Goal: Task Accomplishment & Management: Manage account settings

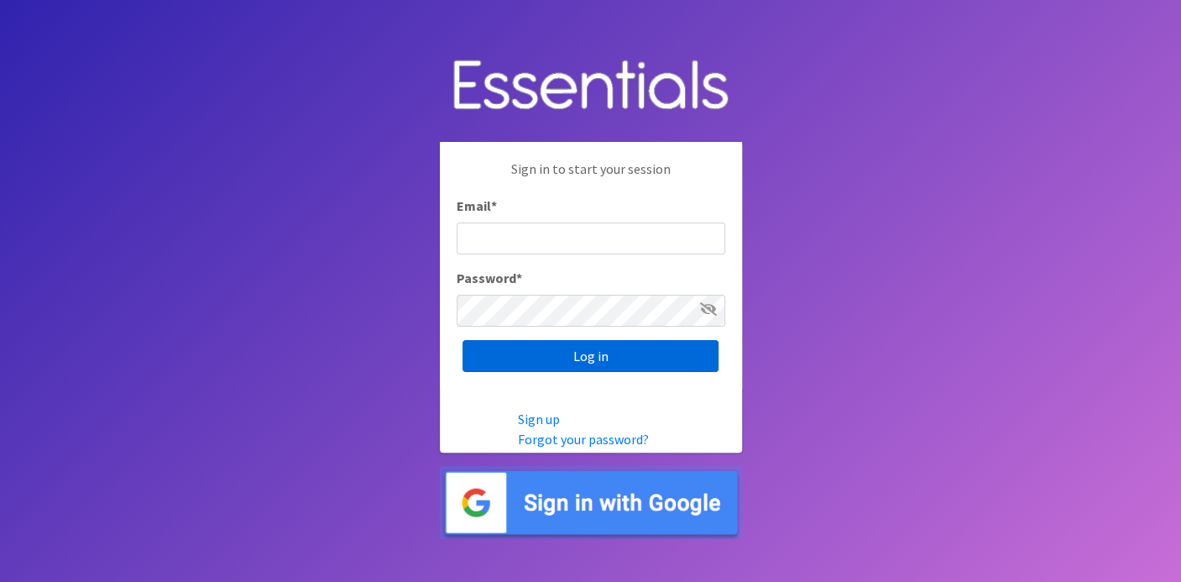
type input "deb@villagediaperbank.org"
click at [633, 359] on input "Log in" at bounding box center [590, 356] width 256 height 32
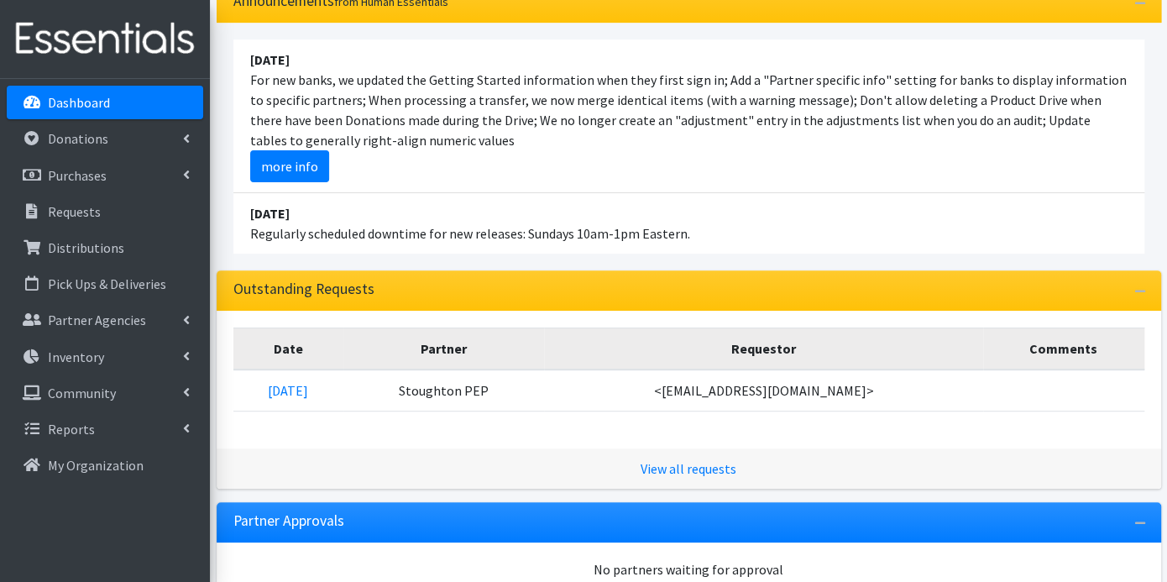
scroll to position [186, 0]
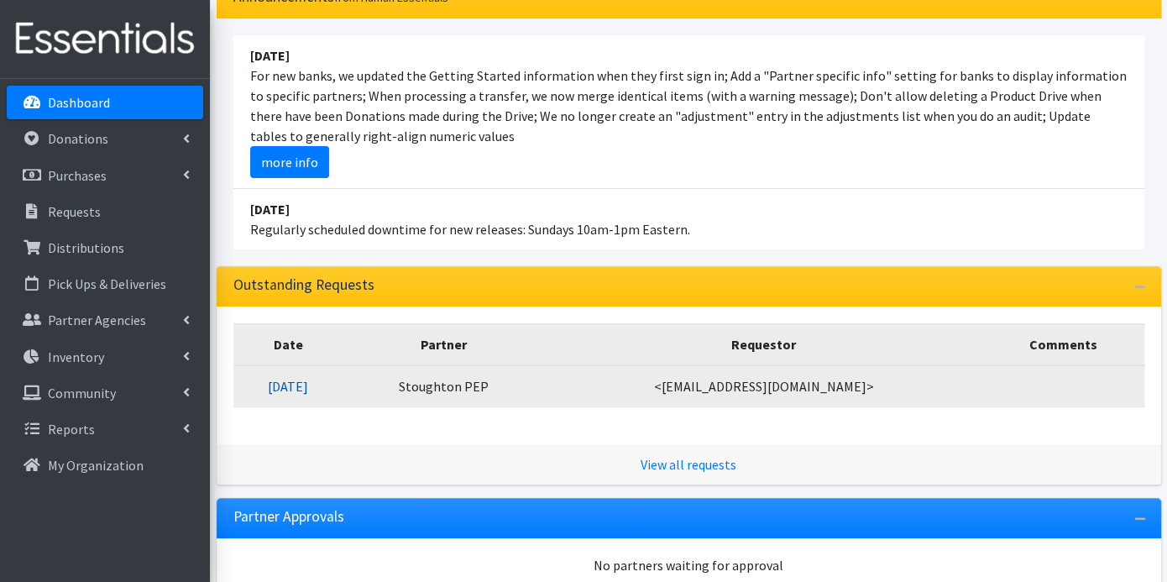
click at [308, 384] on link "08/15/2025" at bounding box center [288, 386] width 40 height 17
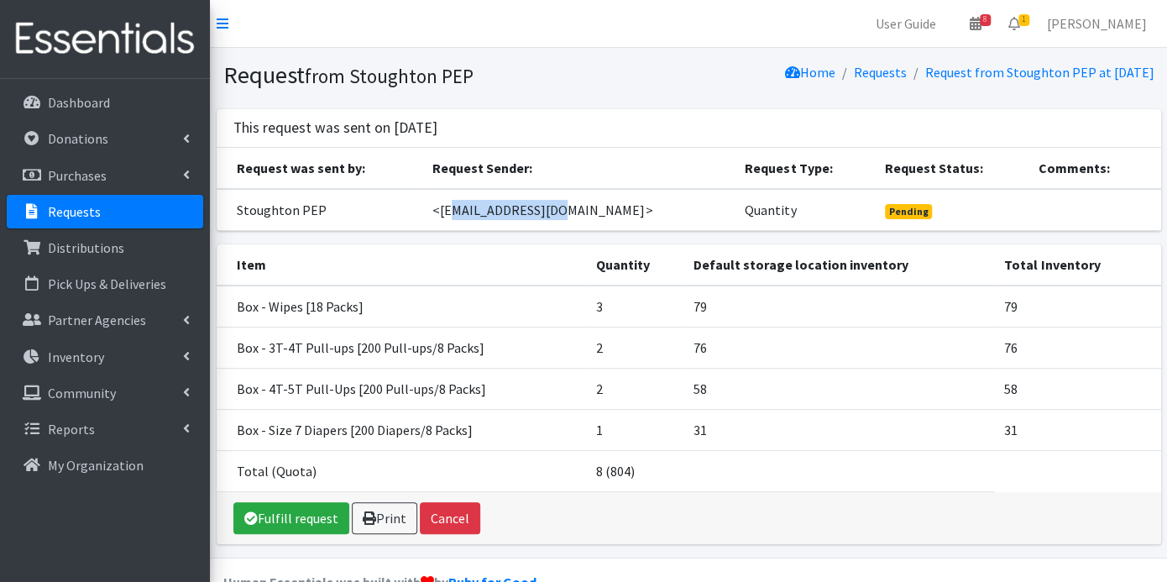
drag, startPoint x: 474, startPoint y: 205, endPoint x: 579, endPoint y: 205, distance: 104.9
click at [579, 205] on td "<[EMAIL_ADDRESS][DOMAIN_NAME]>" at bounding box center [578, 210] width 312 height 42
click at [577, 60] on h1 "Request from Stoughton PEP" at bounding box center [452, 74] width 459 height 29
drag, startPoint x: 577, startPoint y: 207, endPoint x: 470, endPoint y: 212, distance: 107.5
click at [470, 212] on td "<[EMAIL_ADDRESS][DOMAIN_NAME]>" at bounding box center [578, 210] width 312 height 42
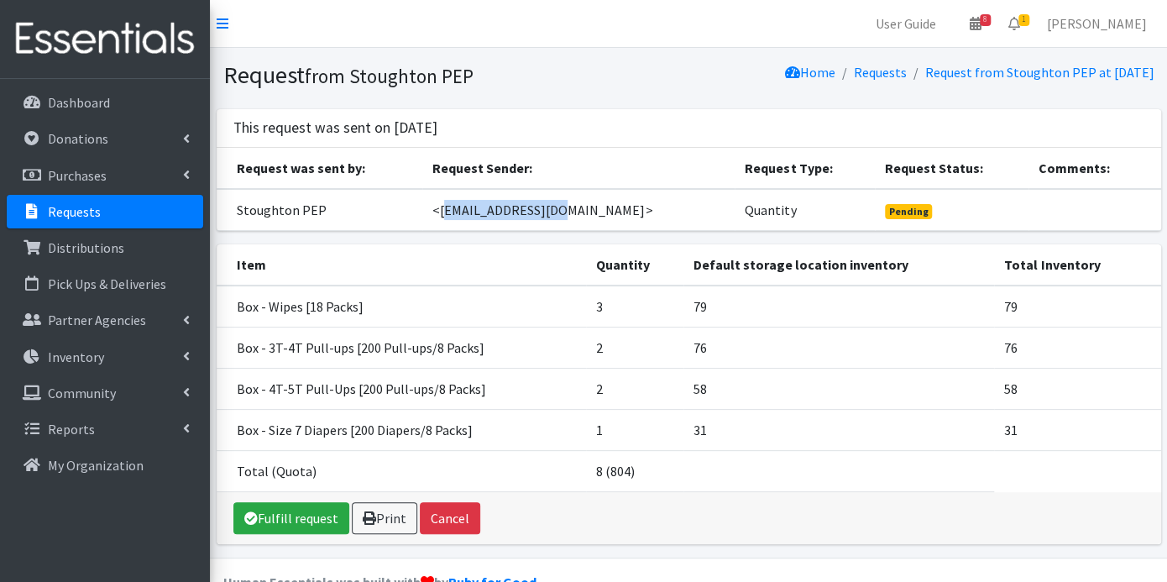
copy td "[EMAIL_ADDRESS][DOMAIN_NAME]"
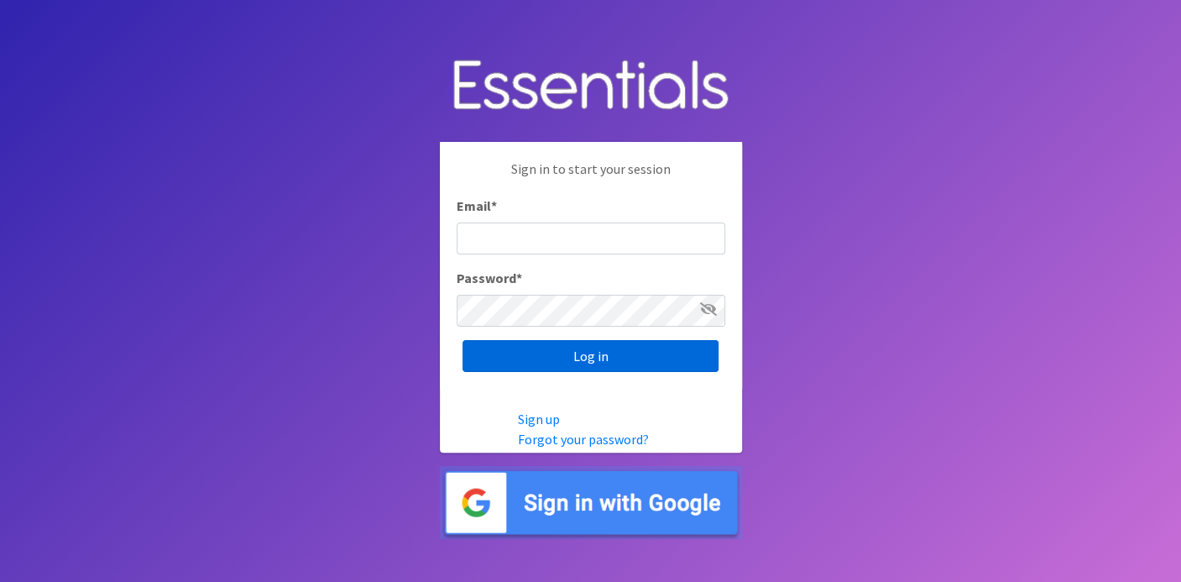
type input "deb@villagediaperbank.org"
click at [671, 348] on input "Log in" at bounding box center [590, 356] width 256 height 32
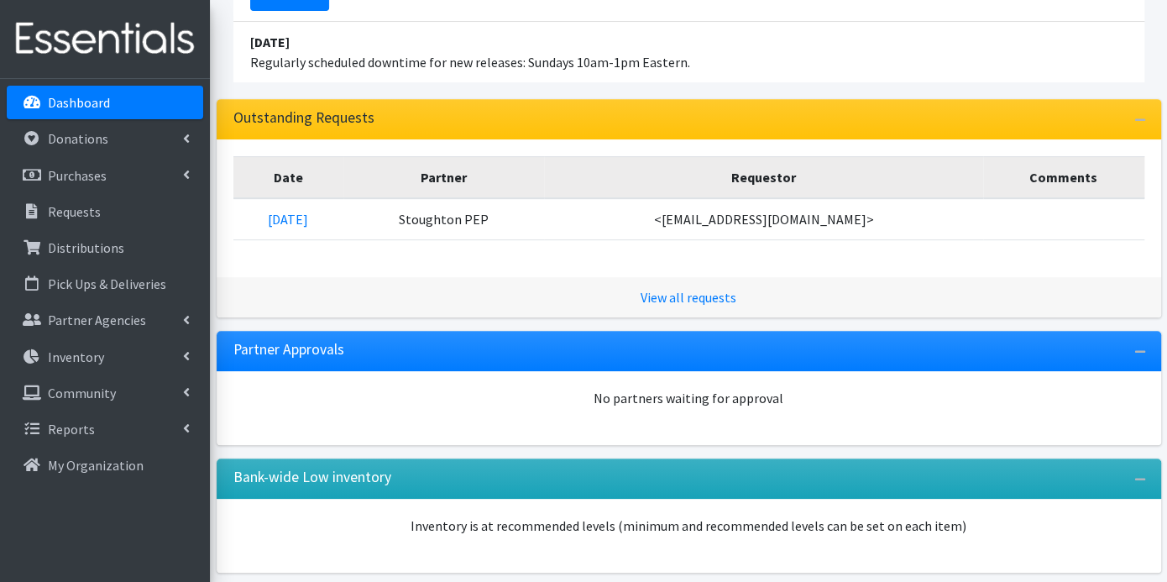
scroll to position [373, 0]
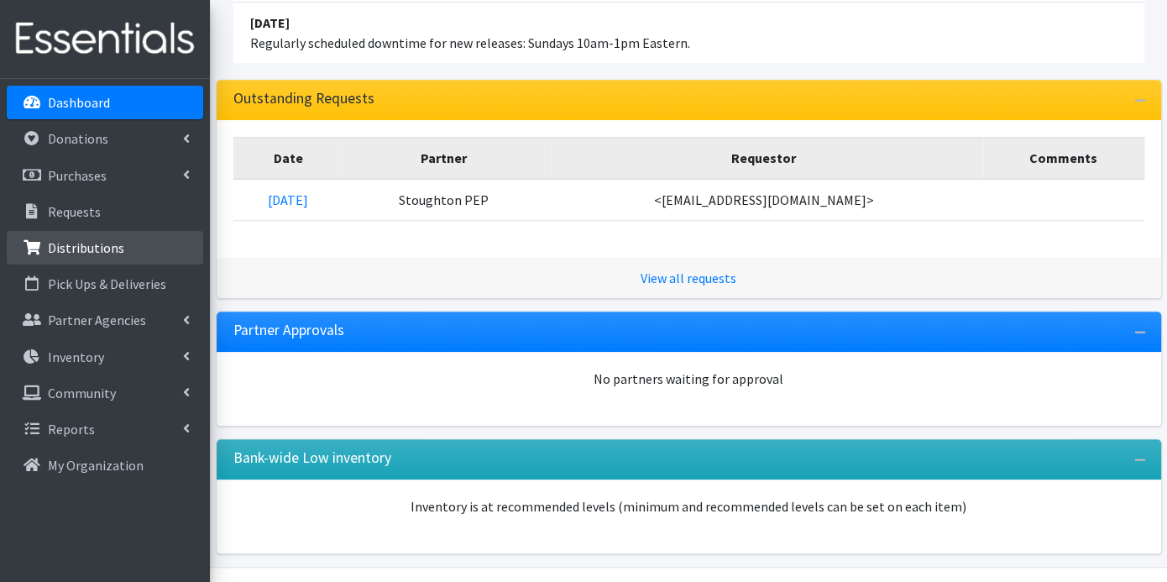
click at [97, 243] on p "Distributions" at bounding box center [86, 247] width 76 height 17
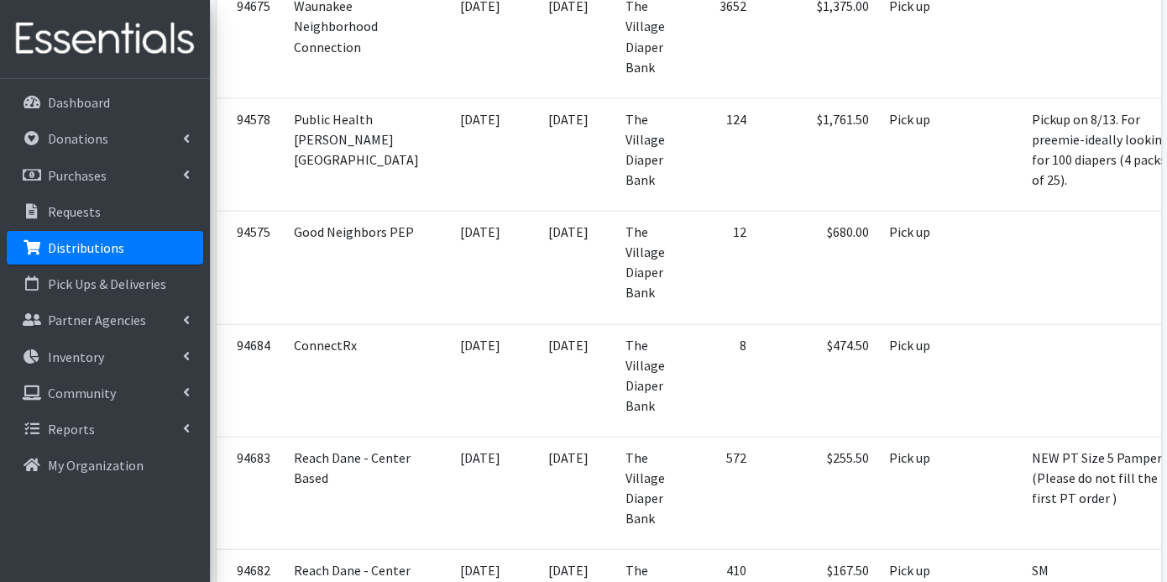
scroll to position [1585, 0]
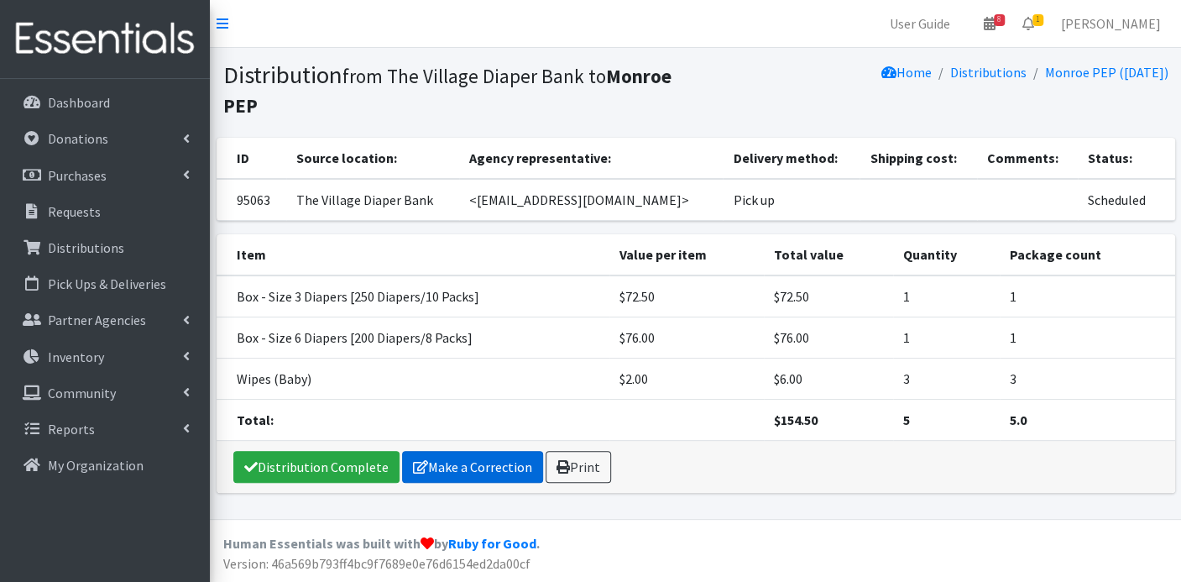
click at [456, 462] on link "Make a Correction" at bounding box center [472, 467] width 141 height 32
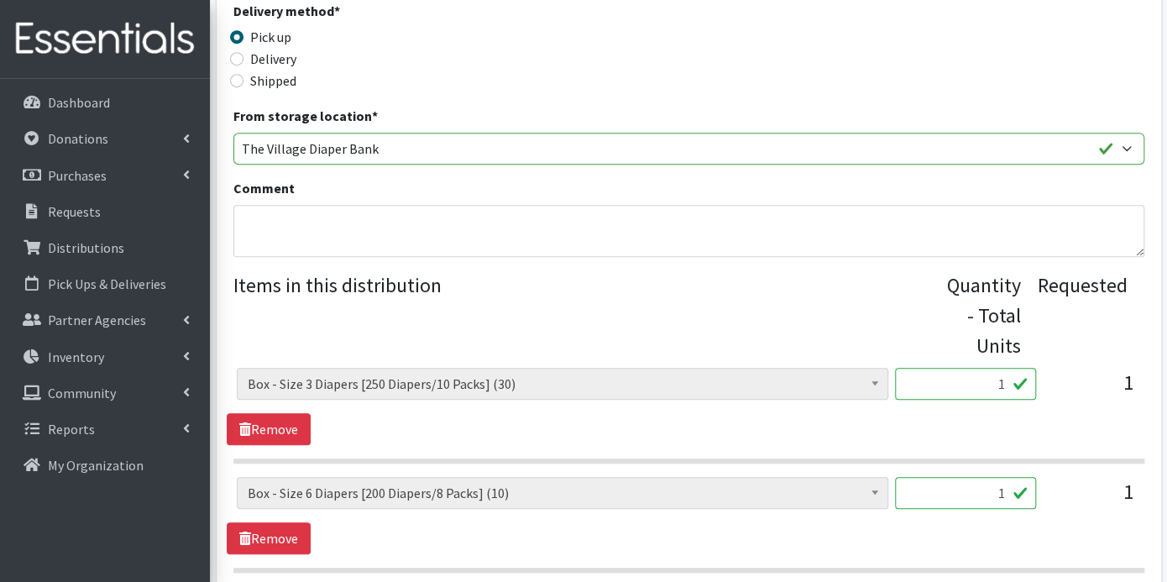
scroll to position [778, 0]
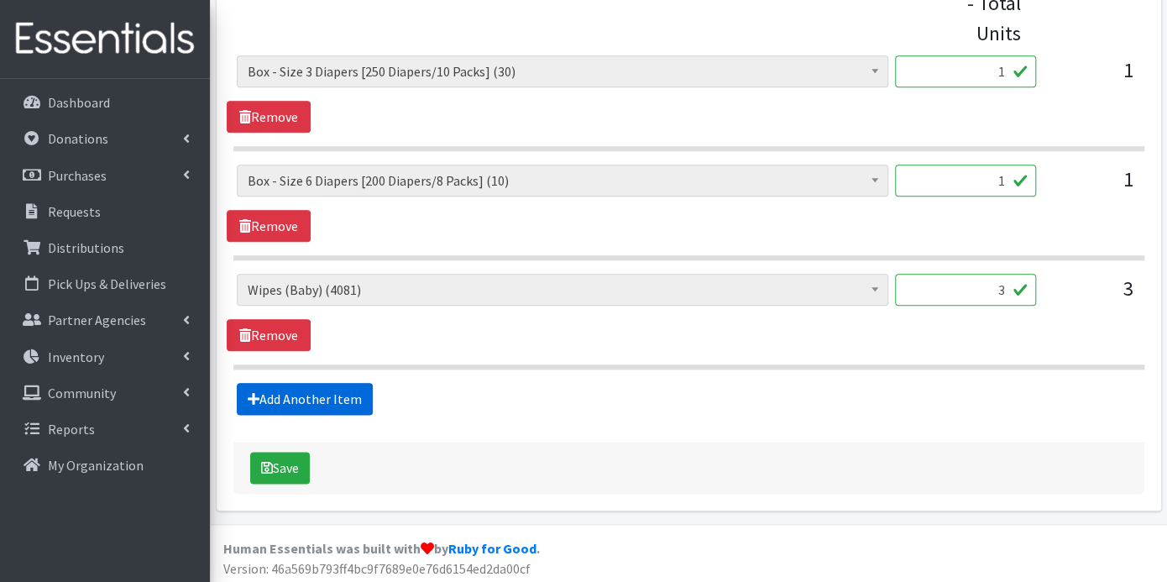
click at [306, 393] on link "Add Another Item" at bounding box center [305, 399] width 136 height 32
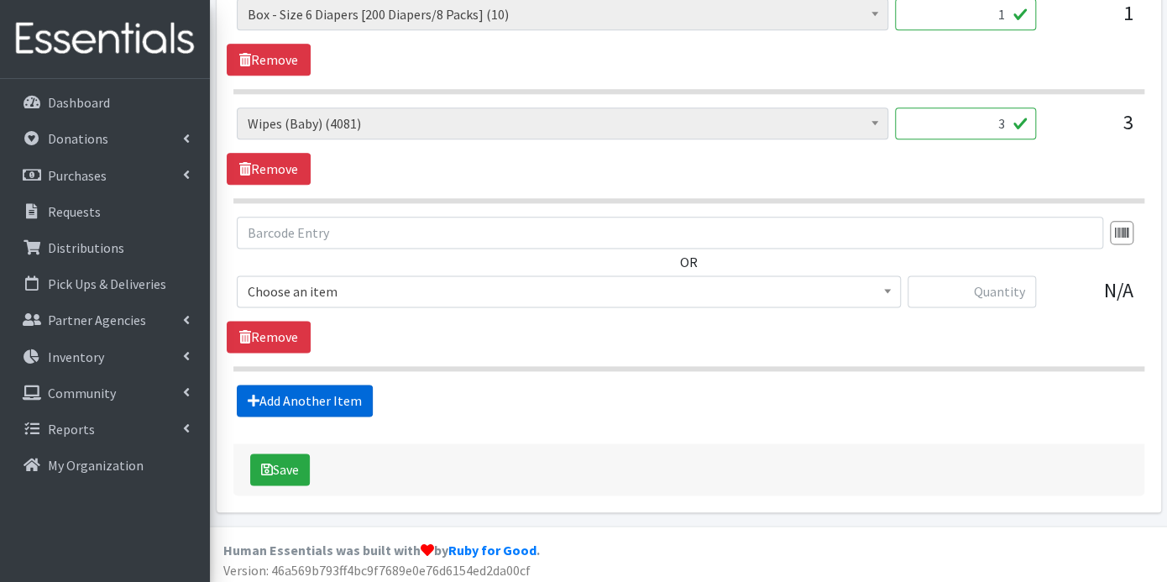
scroll to position [945, 0]
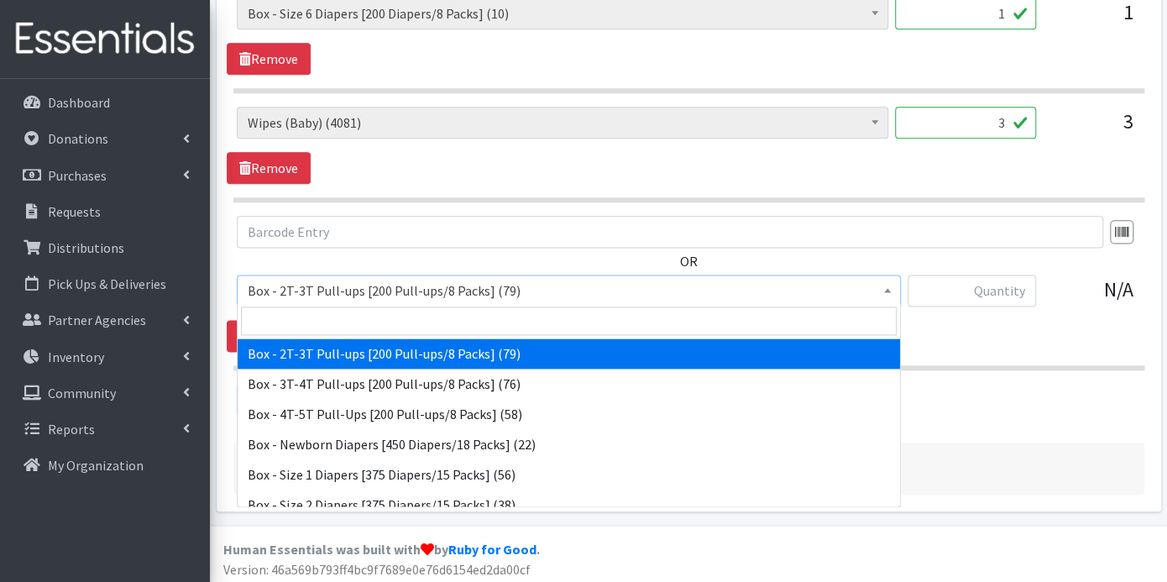
click at [889, 288] on b at bounding box center [887, 290] width 7 height 4
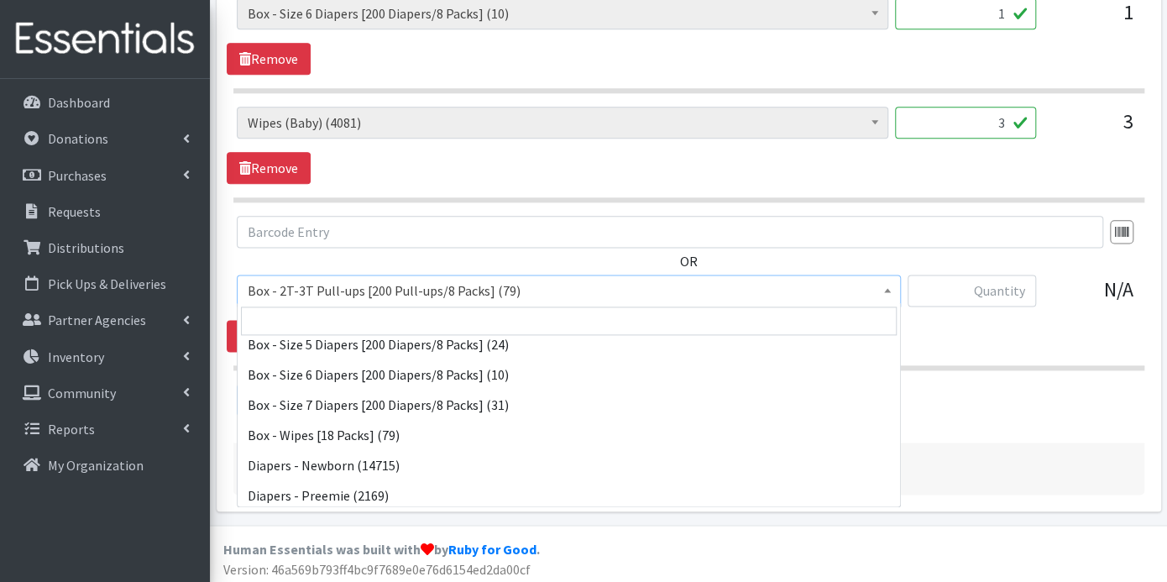
scroll to position [280, 0]
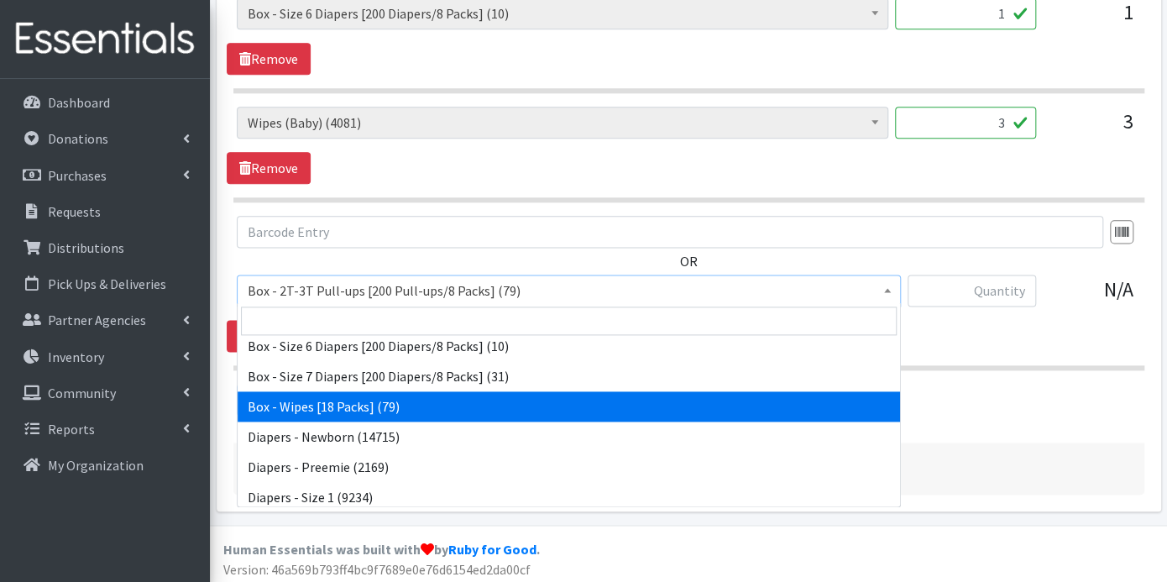
select select "14401"
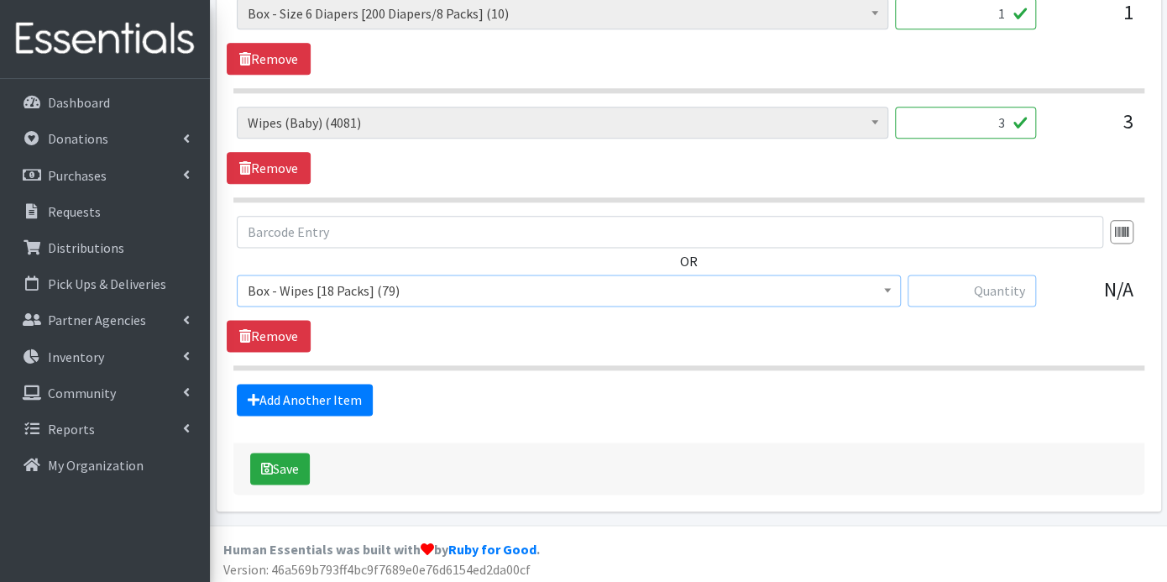
click at [963, 289] on input "text" at bounding box center [971, 290] width 128 height 32
type input "3"
click at [292, 161] on link "Remove" at bounding box center [269, 168] width 84 height 32
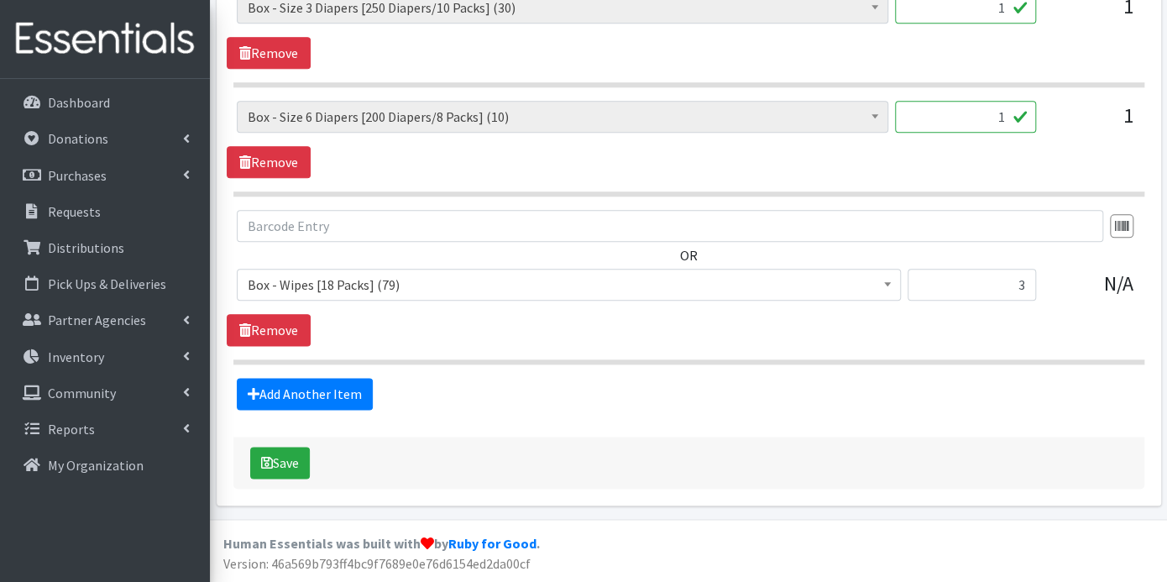
scroll to position [837, 0]
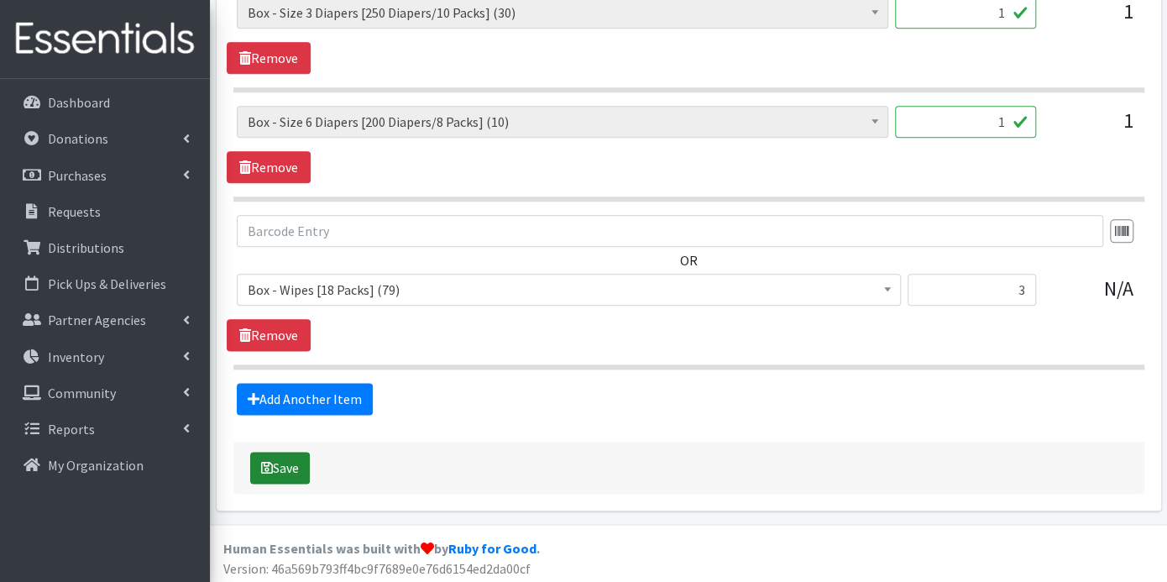
click at [283, 458] on button "Save" at bounding box center [280, 468] width 60 height 32
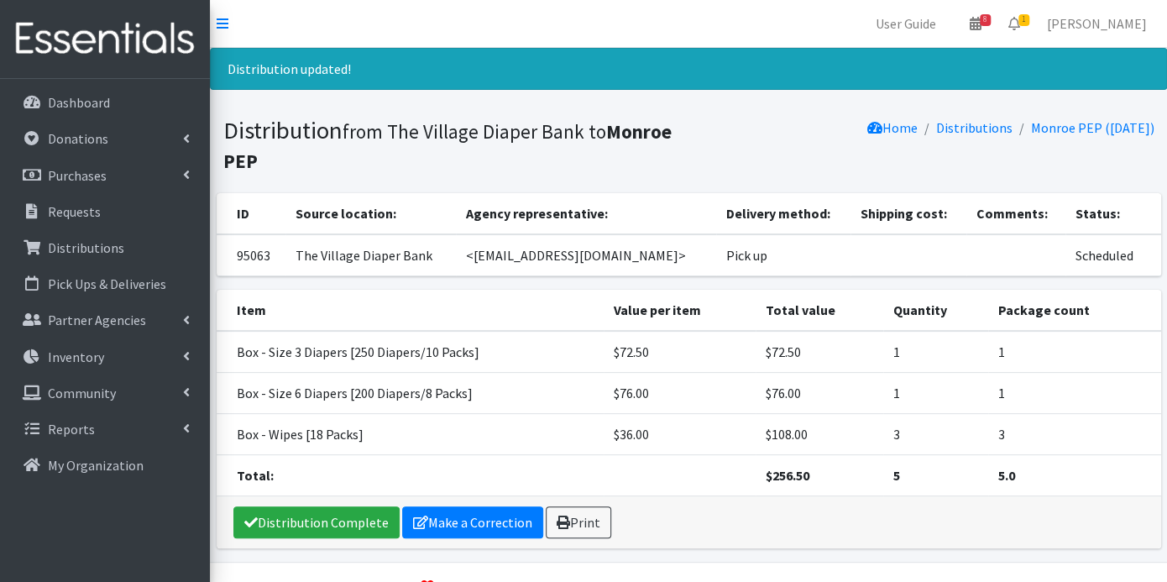
scroll to position [39, 0]
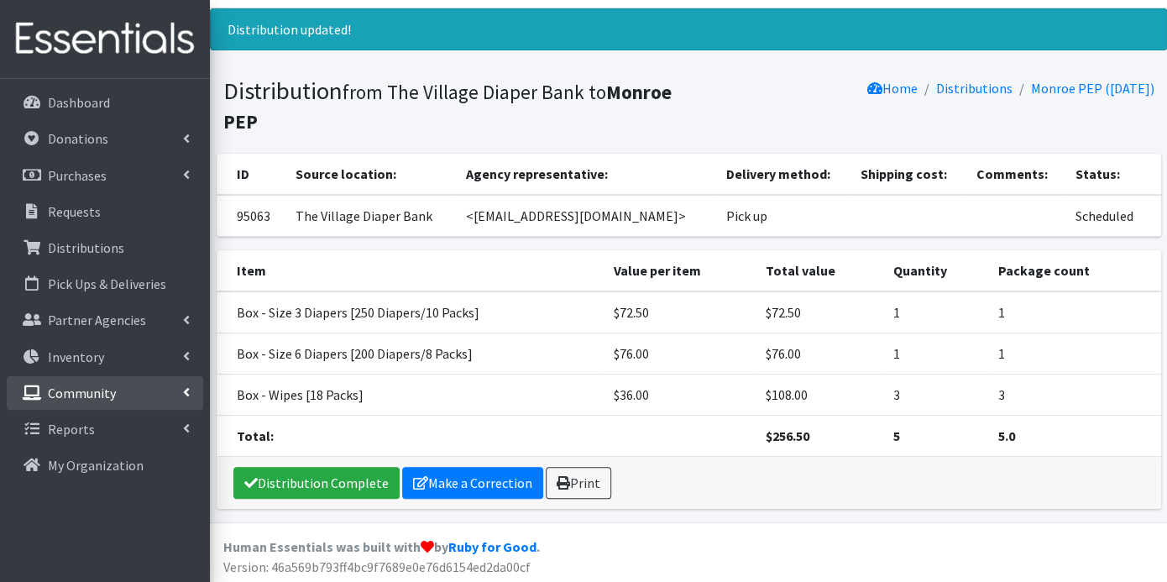
click at [122, 391] on link "Community" at bounding box center [105, 393] width 196 height 34
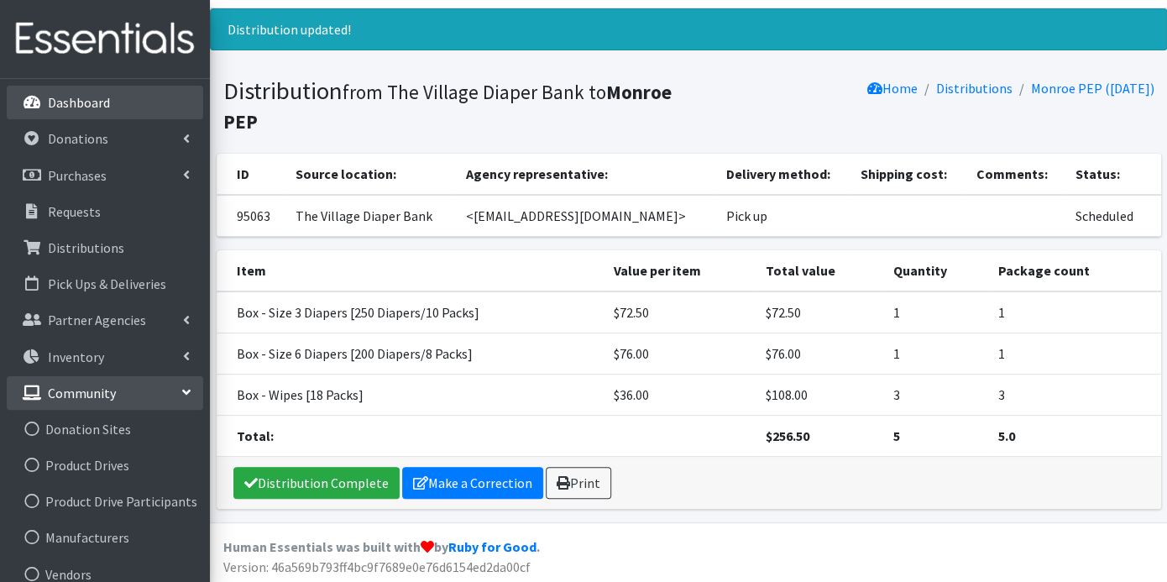
click at [94, 102] on p "Dashboard" at bounding box center [79, 102] width 62 height 17
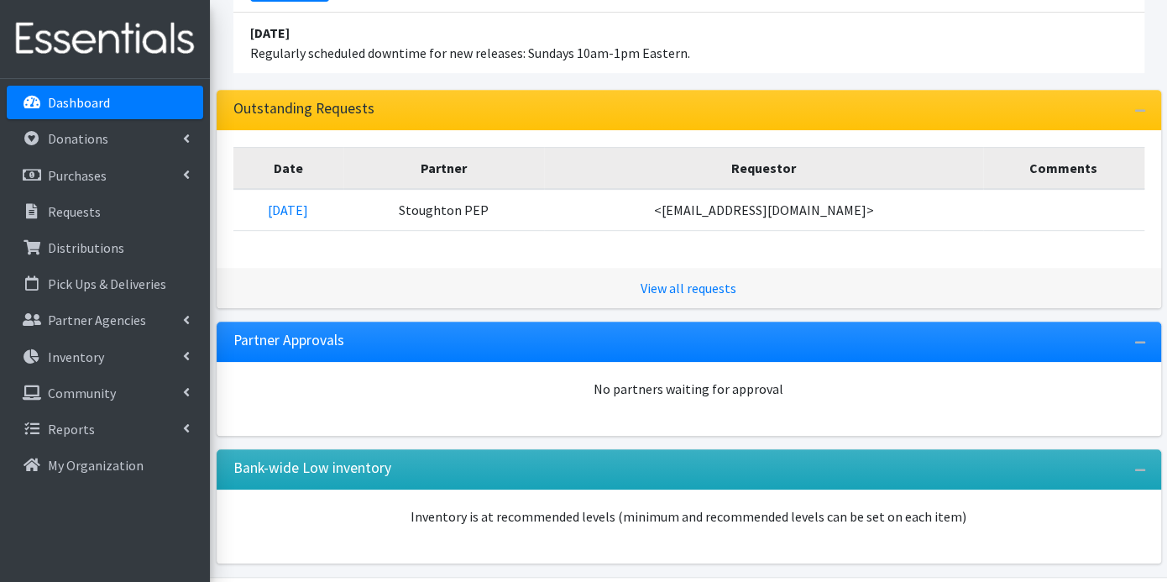
scroll to position [362, 0]
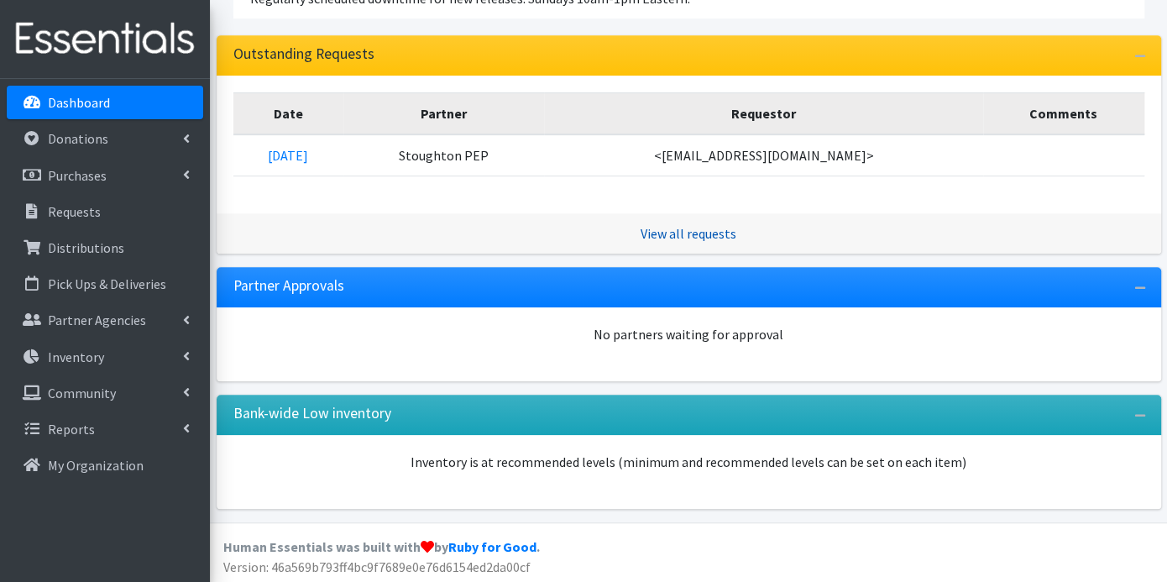
click at [707, 227] on link "View all requests" at bounding box center [688, 233] width 96 height 17
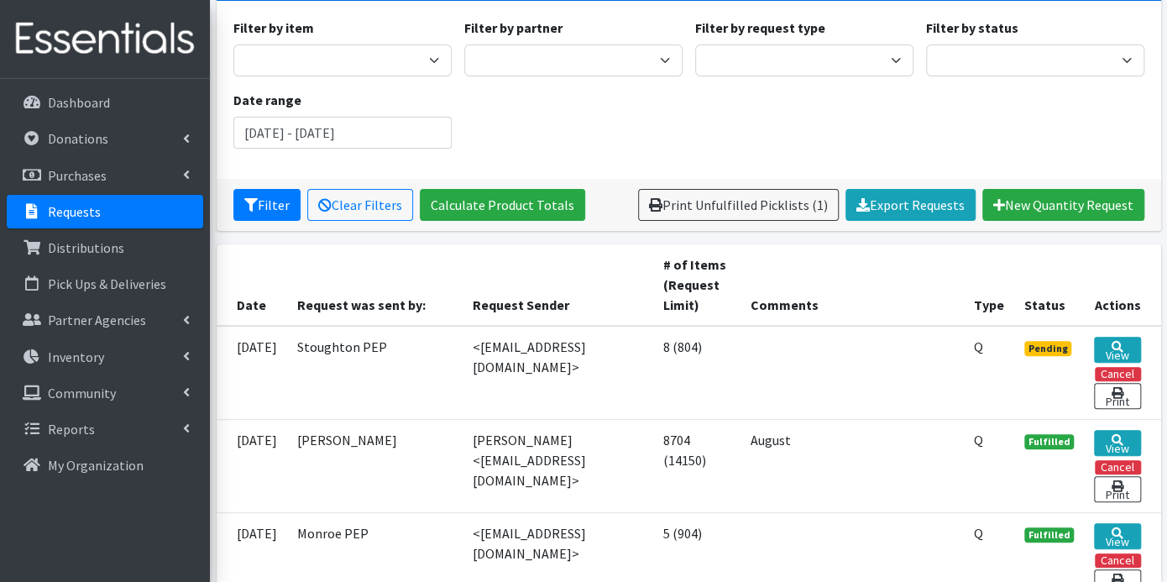
scroll to position [373, 0]
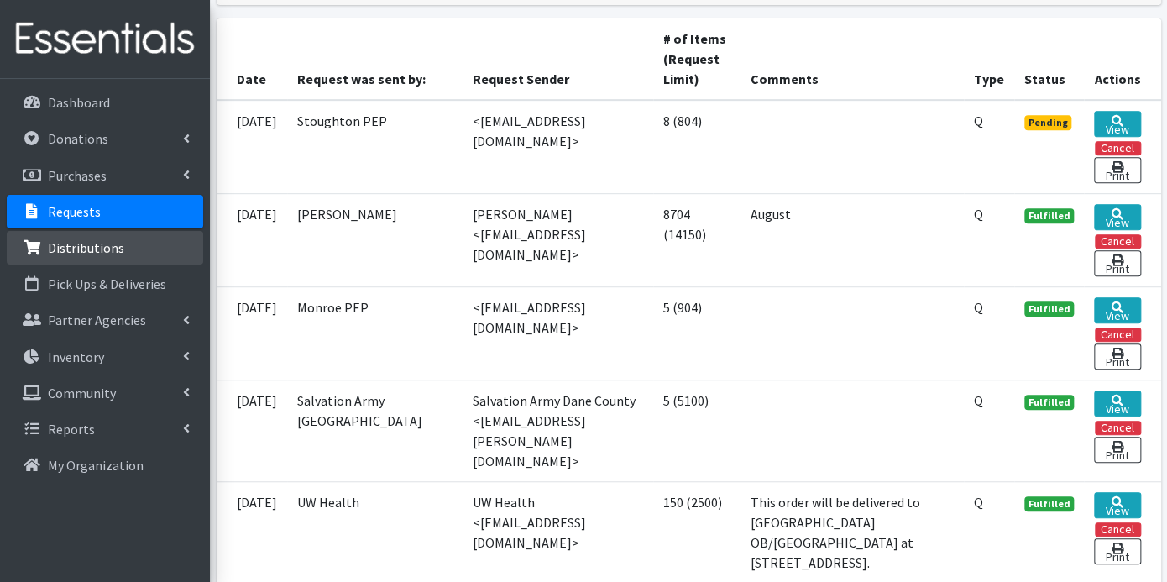
click at [79, 246] on p "Distributions" at bounding box center [86, 247] width 76 height 17
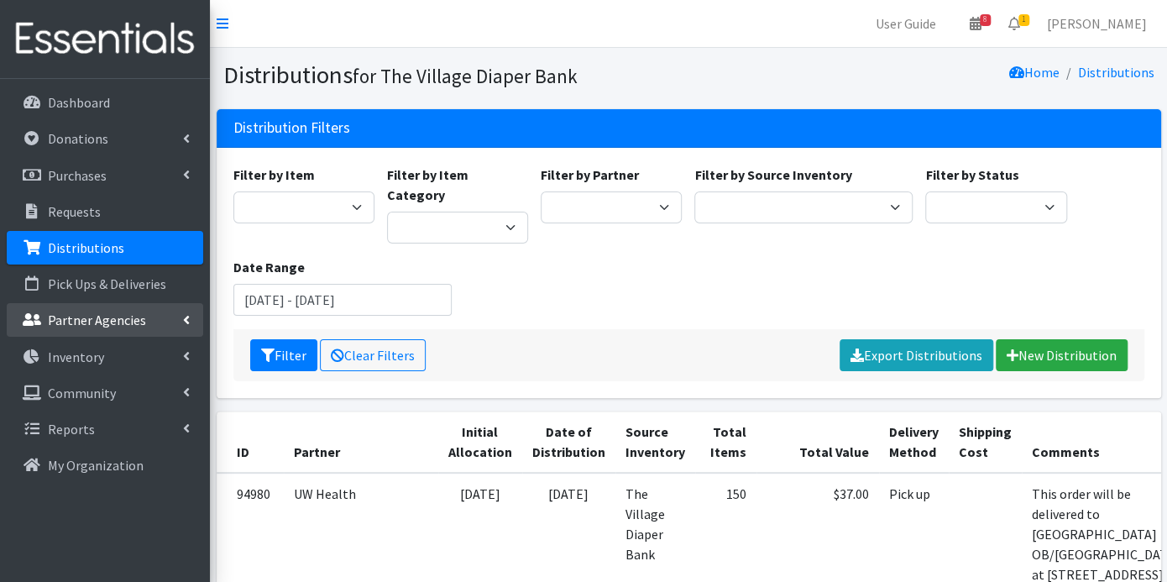
click at [99, 320] on p "Partner Agencies" at bounding box center [97, 319] width 98 height 17
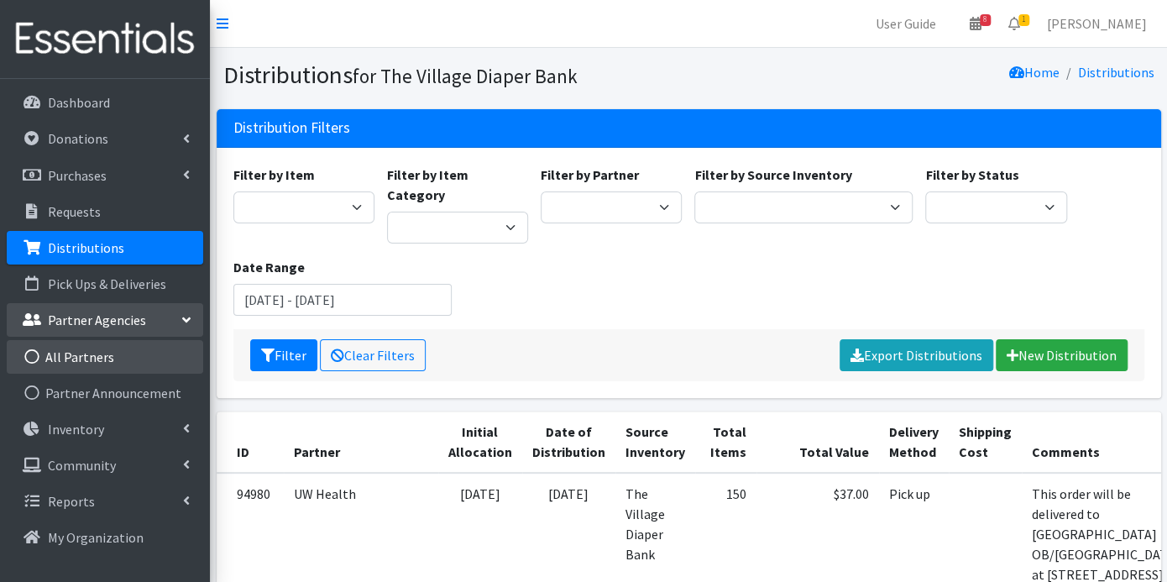
click at [97, 357] on link "All Partners" at bounding box center [105, 357] width 196 height 34
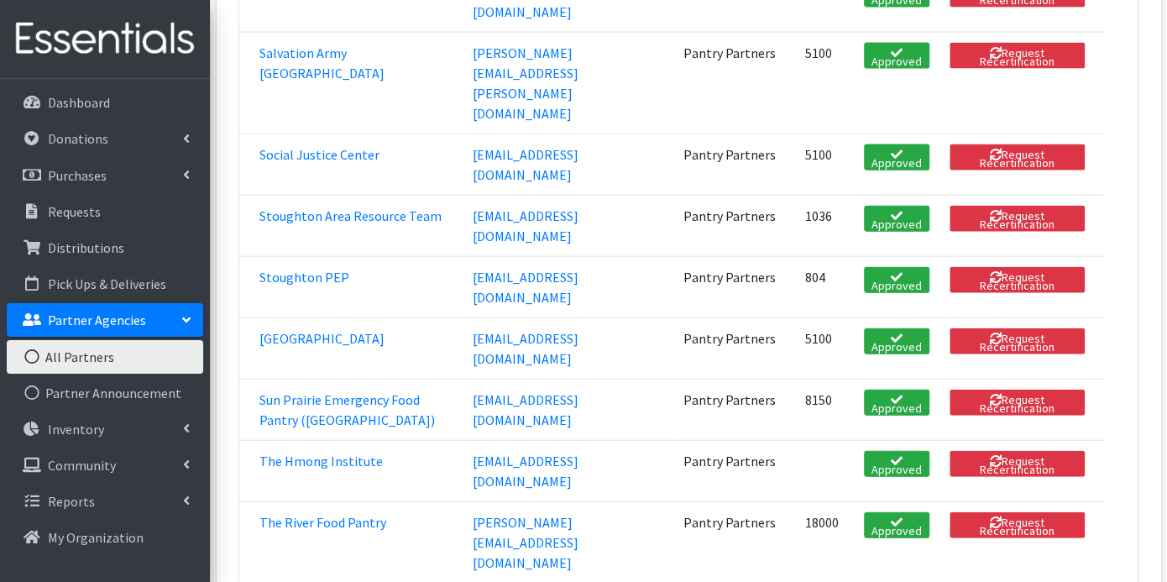
scroll to position [1865, 0]
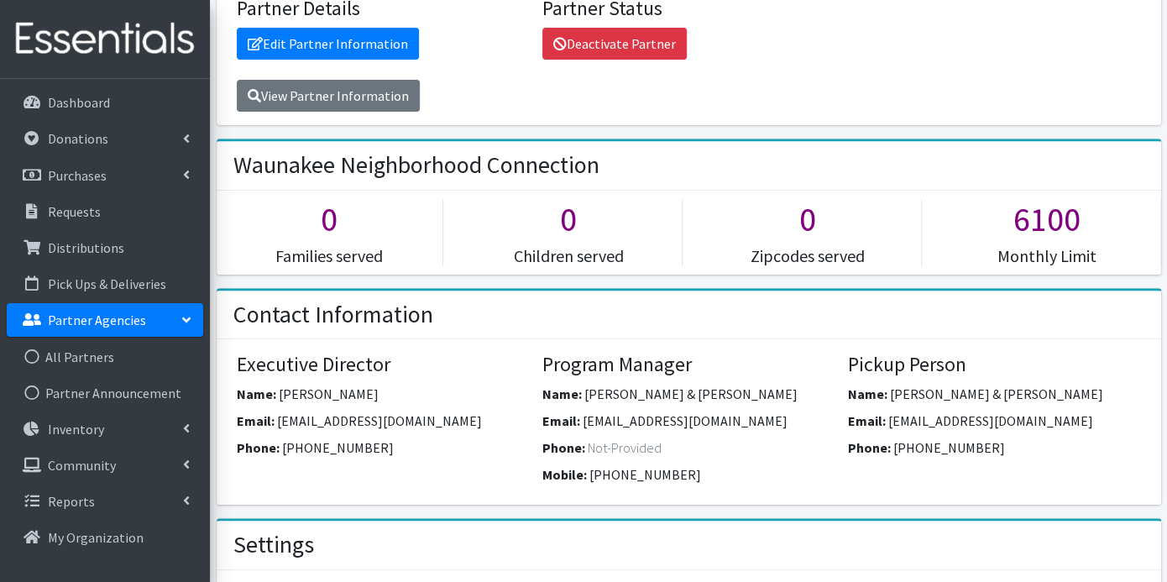
scroll to position [280, 0]
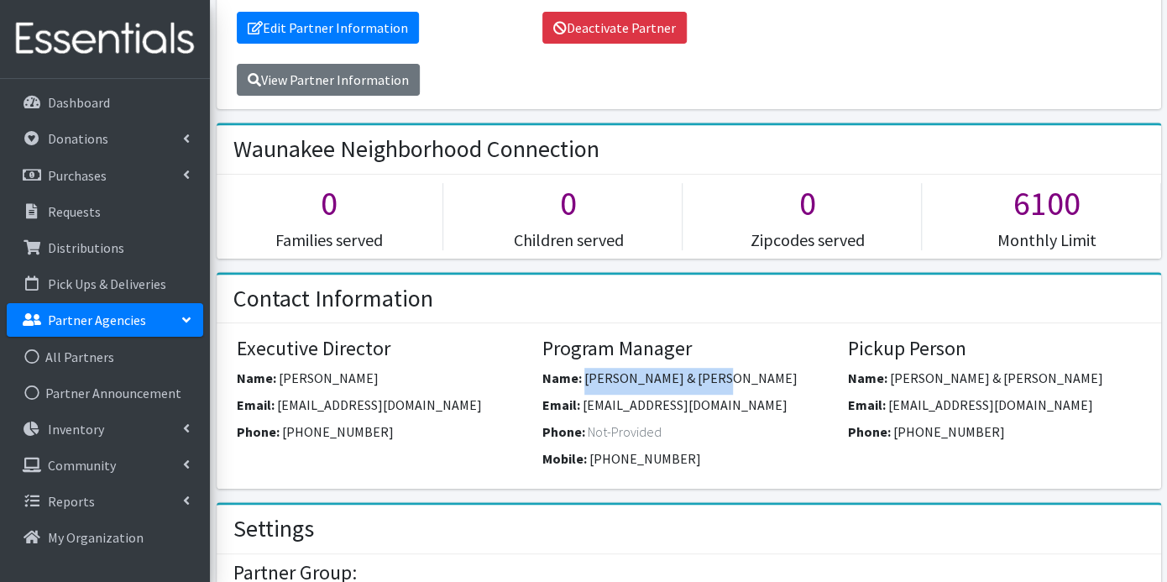
drag, startPoint x: 692, startPoint y: 368, endPoint x: 585, endPoint y: 374, distance: 107.6
click at [585, 374] on span "[PERSON_NAME] & [PERSON_NAME]" at bounding box center [690, 377] width 213 height 17
click at [363, 29] on link "Edit Partner Information" at bounding box center [328, 28] width 182 height 32
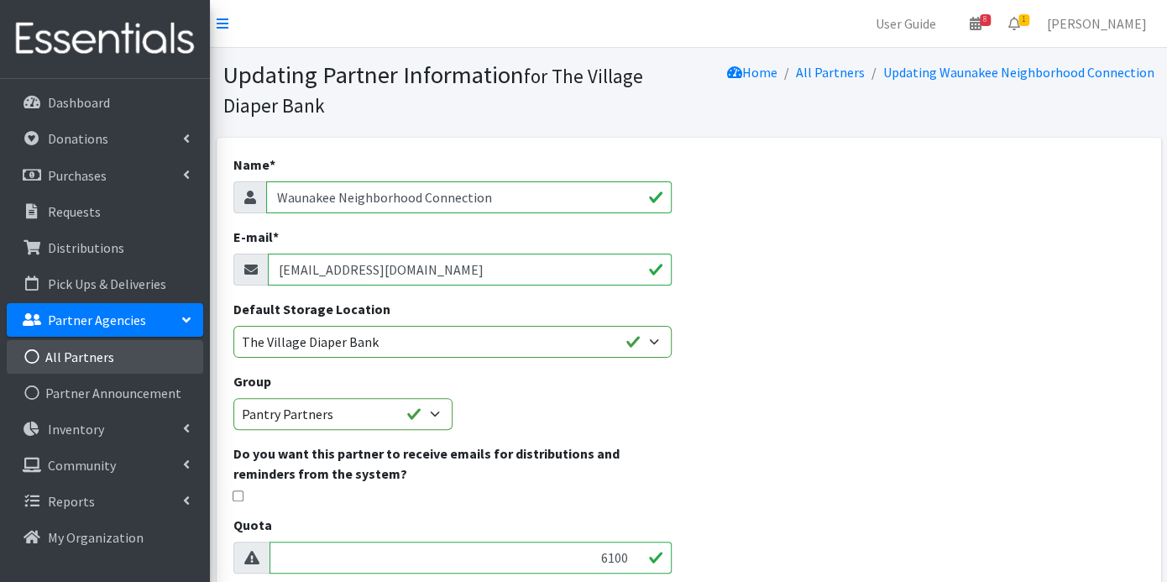
click at [121, 349] on link "All Partners" at bounding box center [105, 357] width 196 height 34
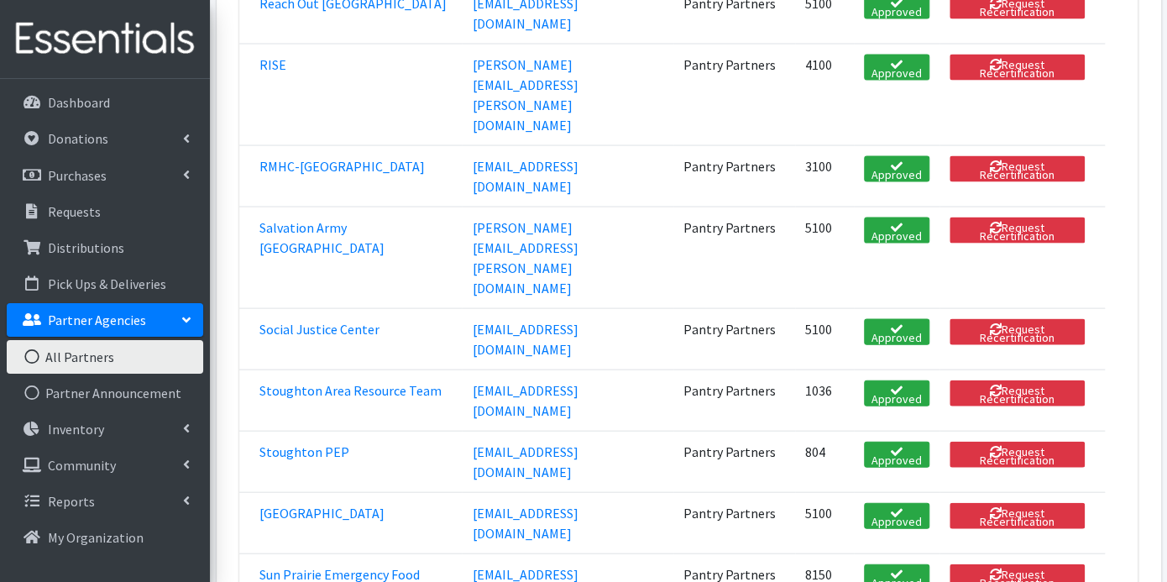
scroll to position [1958, 0]
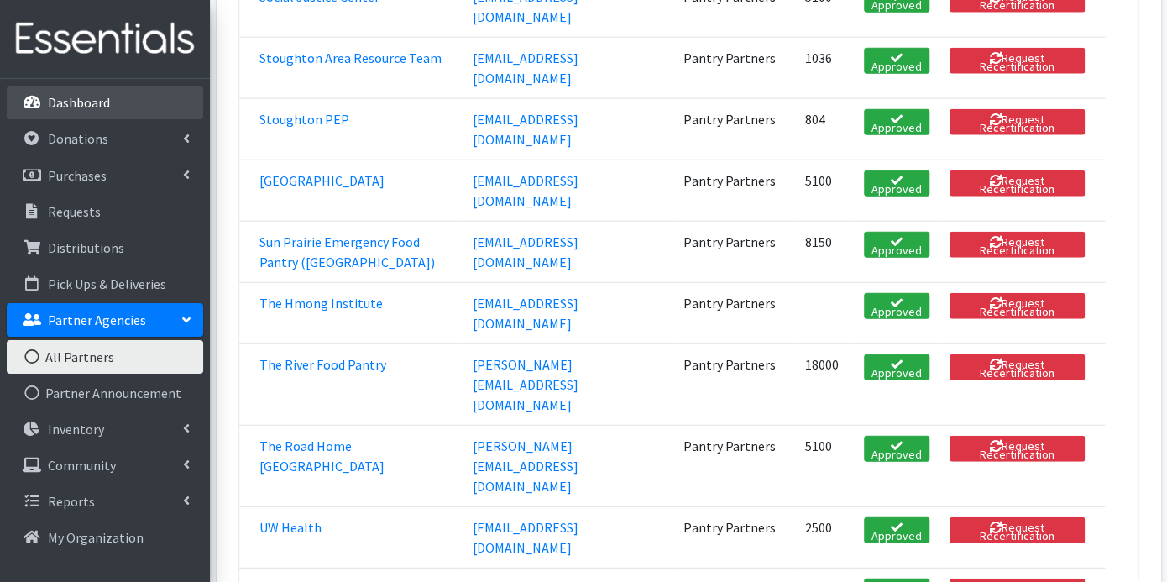
click at [102, 102] on p "Dashboard" at bounding box center [79, 102] width 62 height 17
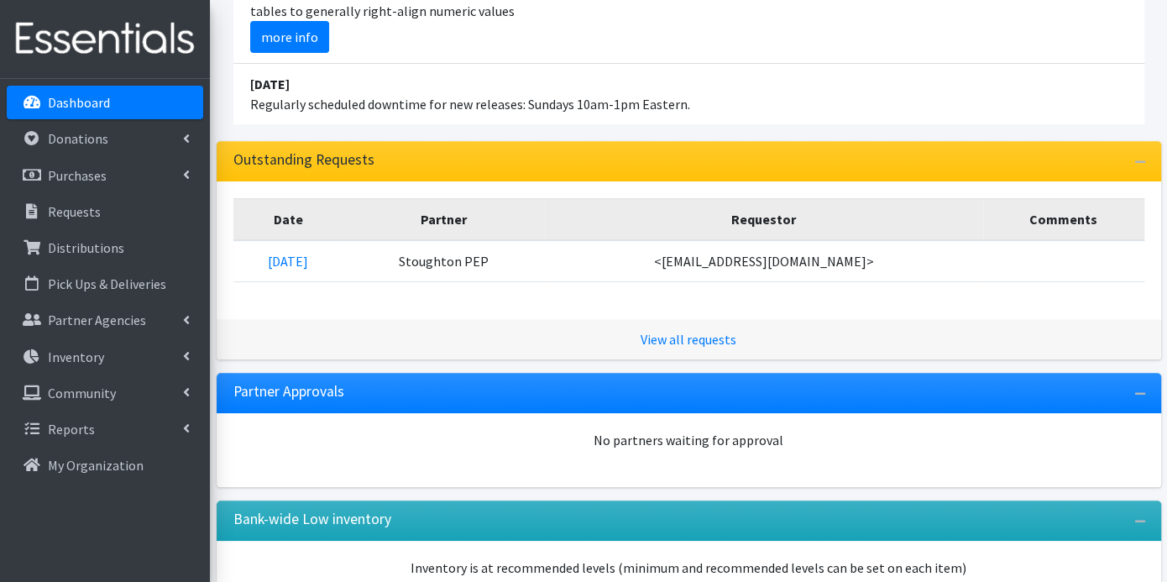
scroll to position [362, 0]
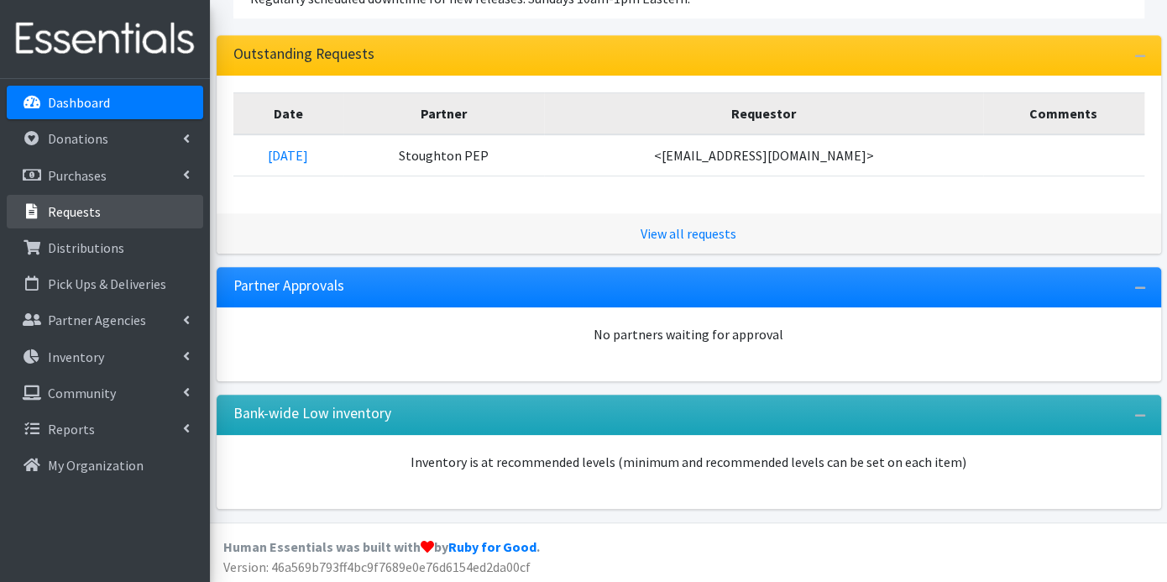
click at [93, 204] on p "Requests" at bounding box center [74, 211] width 53 height 17
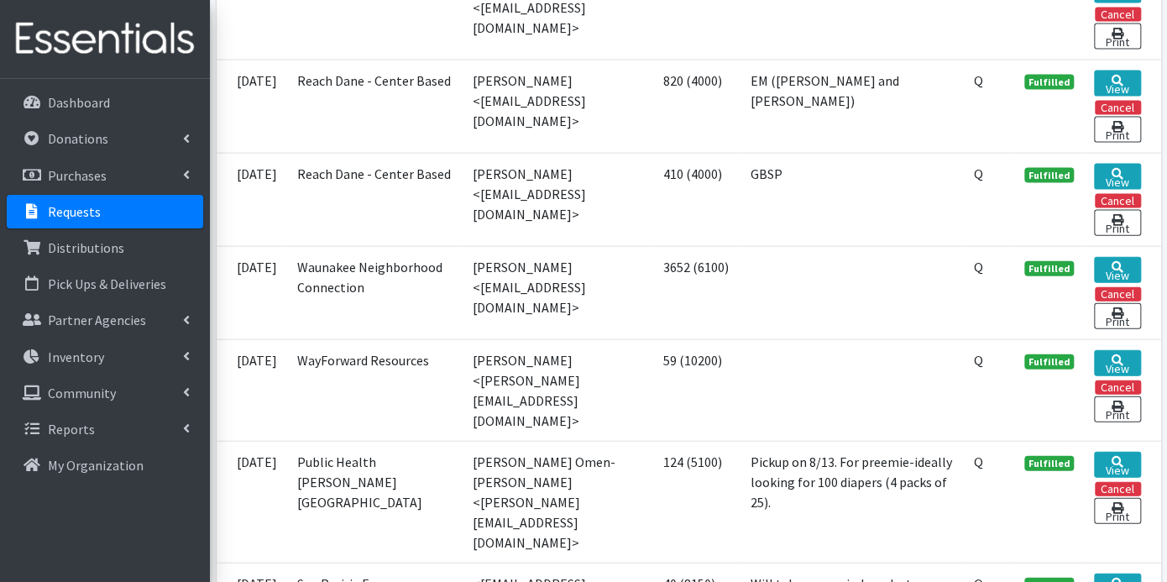
scroll to position [1772, 0]
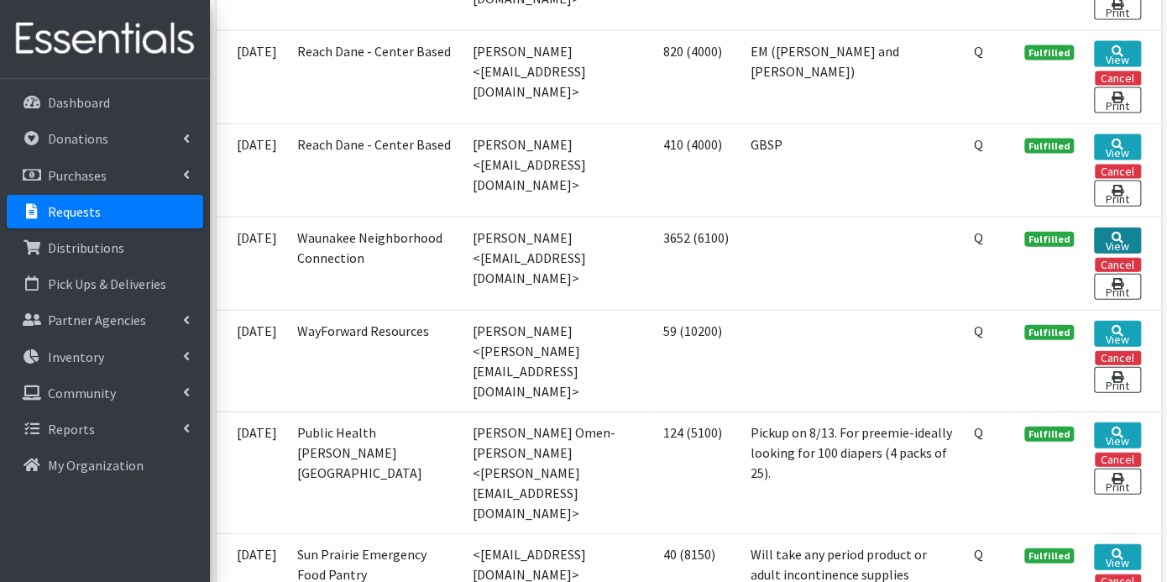
click at [1106, 227] on link "View" at bounding box center [1117, 240] width 46 height 26
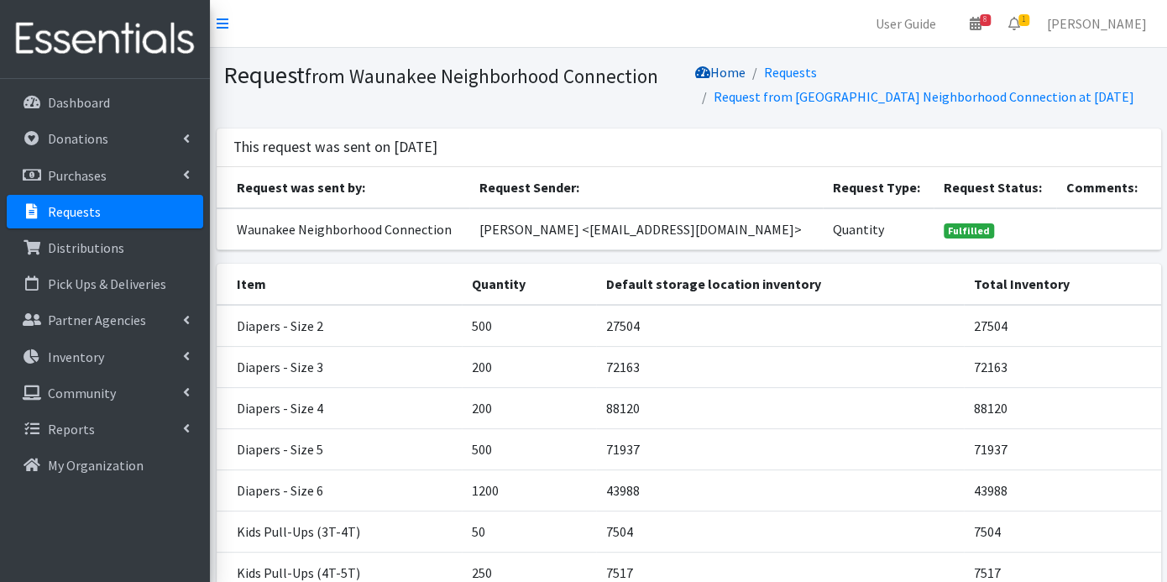
click at [723, 66] on link "Home" at bounding box center [720, 72] width 50 height 17
